Goal: Task Accomplishment & Management: Manage account settings

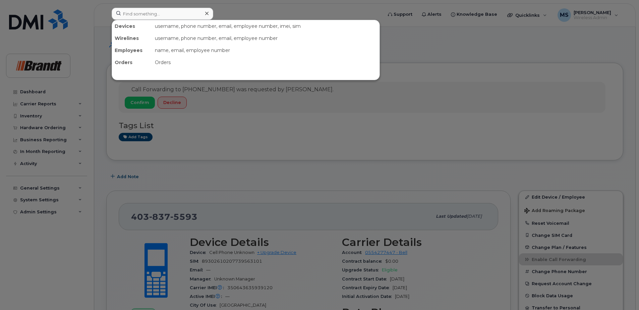
scroll to position [332, 0]
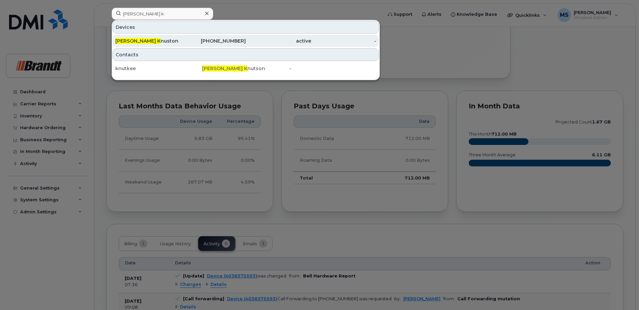
type input "keegan k"
drag, startPoint x: 183, startPoint y: 37, endPoint x: 161, endPoint y: 46, distance: 24.2
click at [183, 37] on div "604-329-1319" at bounding box center [213, 41] width 65 height 12
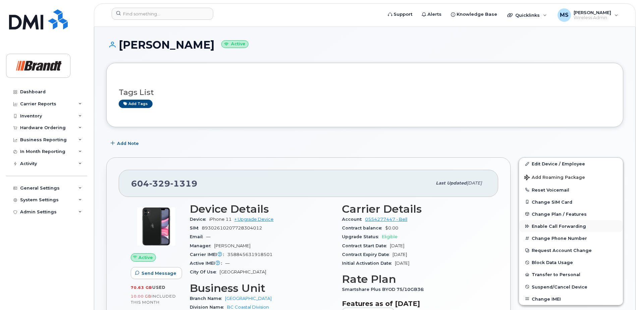
click at [543, 226] on span "Enable Call Forwarding" at bounding box center [559, 226] width 54 height 5
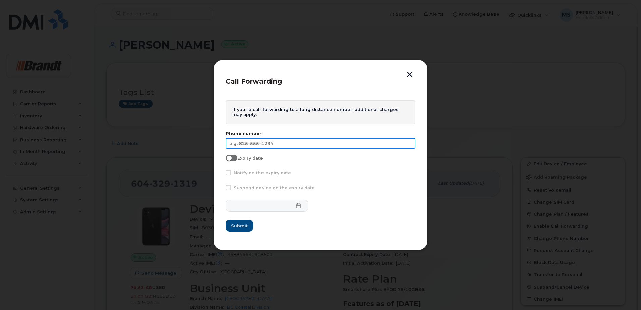
paste input "604-866-1758"
type input "604-866-1758"
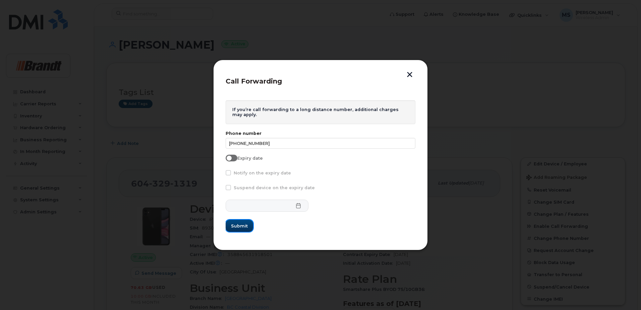
click at [246, 226] on span "Submit" at bounding box center [239, 226] width 17 height 6
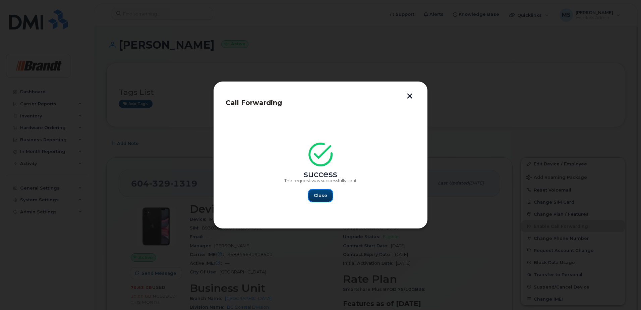
click at [324, 198] on span "Close" at bounding box center [320, 195] width 13 height 6
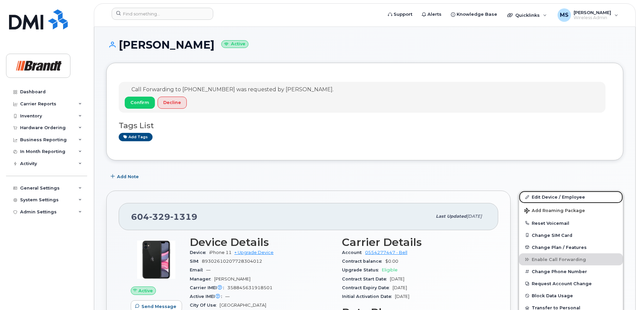
drag, startPoint x: 547, startPoint y: 197, endPoint x: 416, endPoint y: 174, distance: 132.8
click at [547, 197] on link "Edit Device / Employee" at bounding box center [571, 197] width 104 height 12
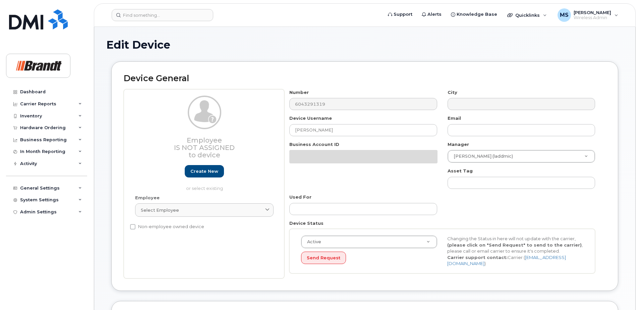
select select "34499238"
select select "34499245"
select select "35155013"
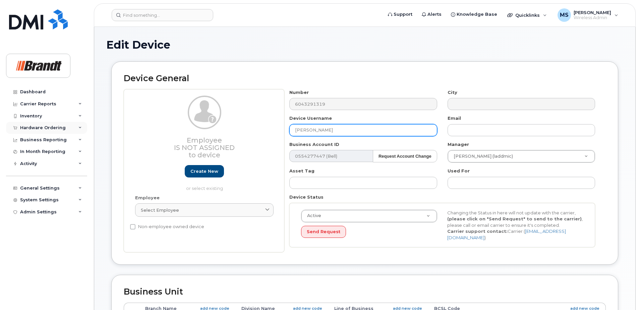
drag, startPoint x: 260, startPoint y: 131, endPoint x: 30, endPoint y: 133, distance: 229.6
click at [94, 132] on div "Support Alerts Knowledge Base Quicklinks Suspend / Cancel Device Change SIM Car…" at bounding box center [365, 298] width 542 height 542
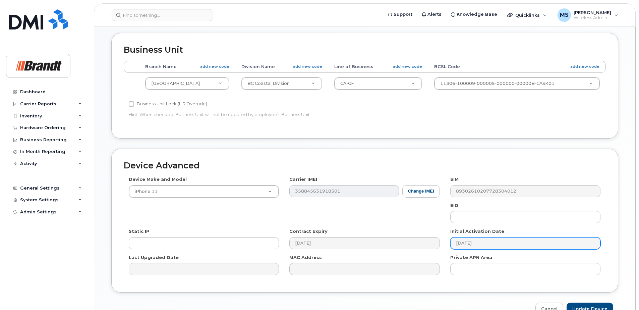
scroll to position [278, 0]
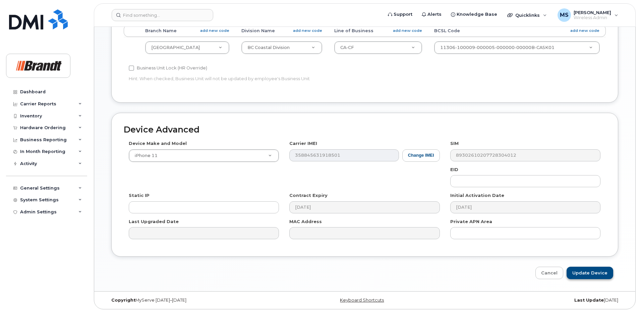
type input "Spare TM Surrey"
click at [601, 274] on input "Update Device" at bounding box center [590, 272] width 47 height 12
type input "Saving..."
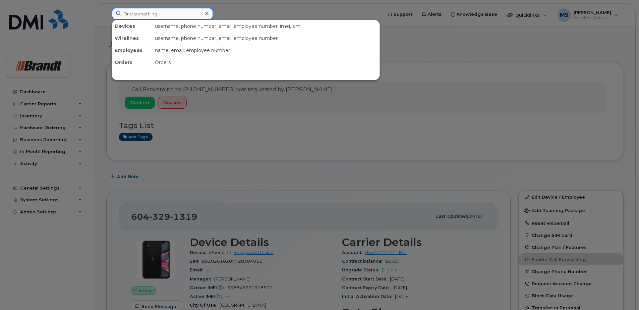
click at [140, 12] on input at bounding box center [163, 14] width 102 height 12
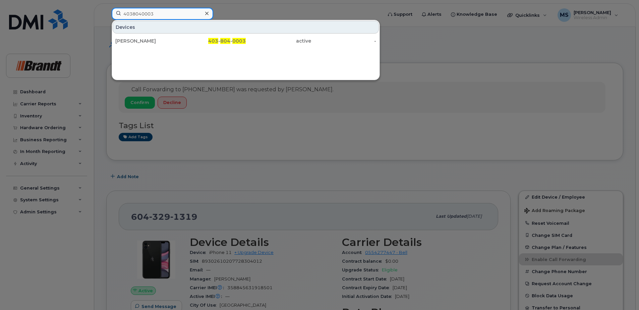
type input "4038040003"
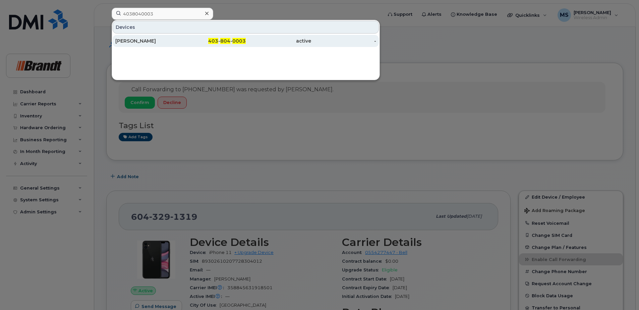
click at [166, 40] on div "[PERSON_NAME]" at bounding box center [147, 41] width 65 height 7
